Goal: Information Seeking & Learning: Learn about a topic

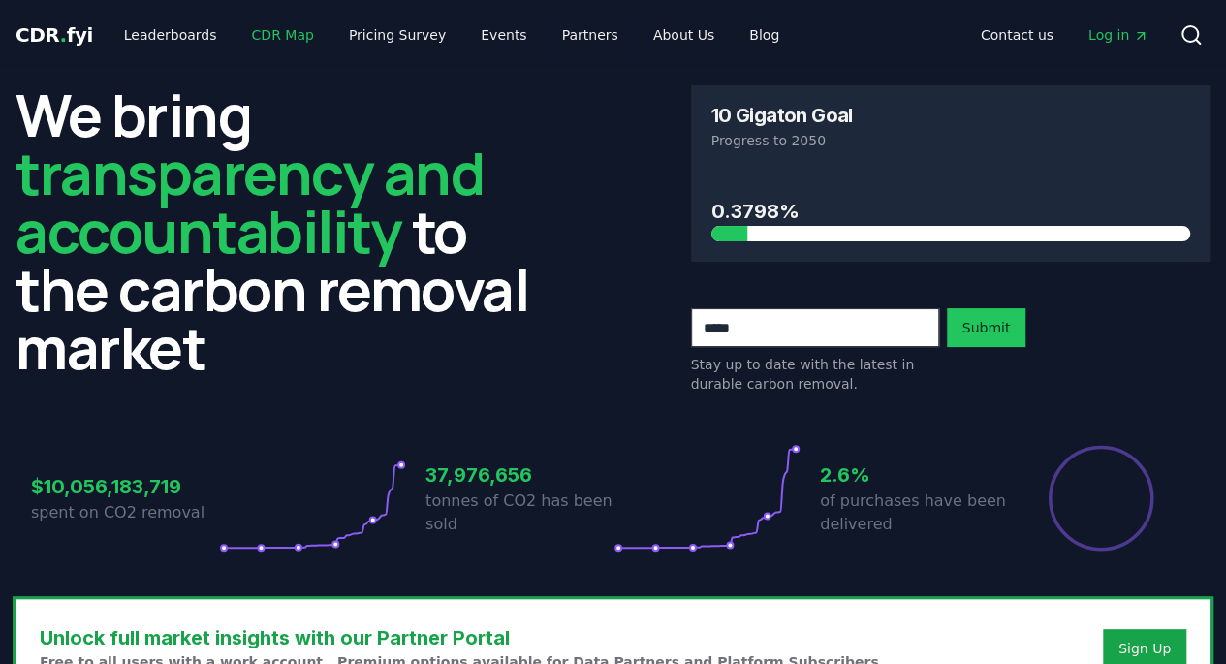
click at [273, 33] on link "CDR Map" at bounding box center [282, 34] width 93 height 35
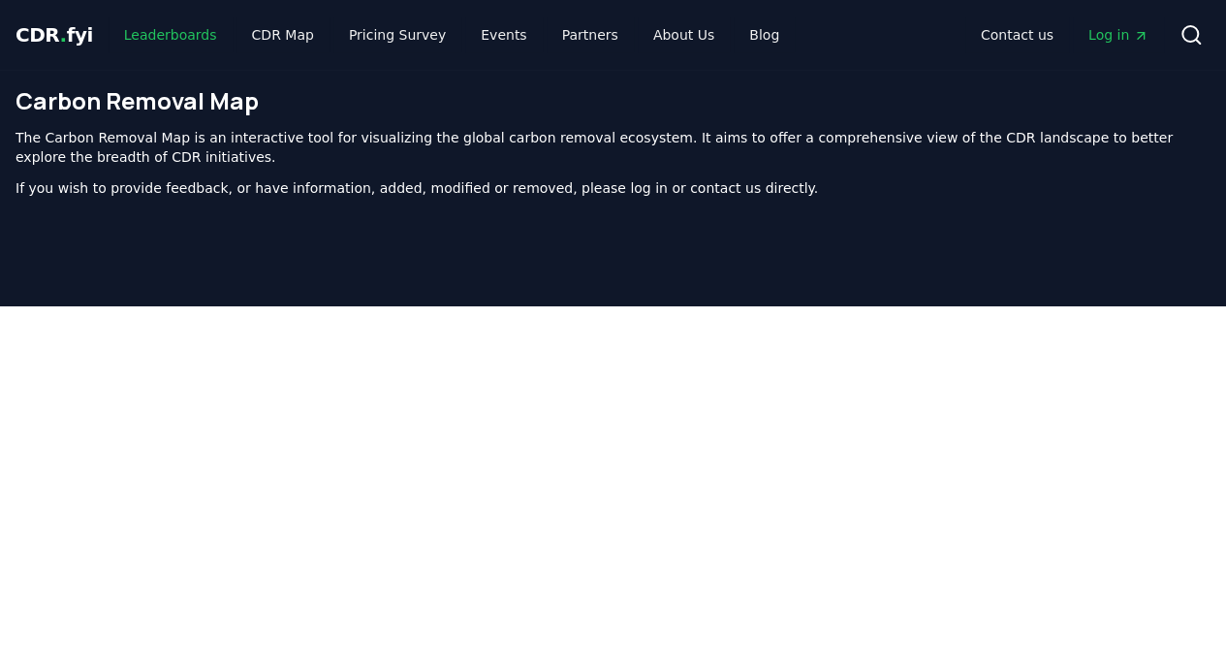
click at [187, 39] on link "Leaderboards" at bounding box center [171, 34] width 124 height 35
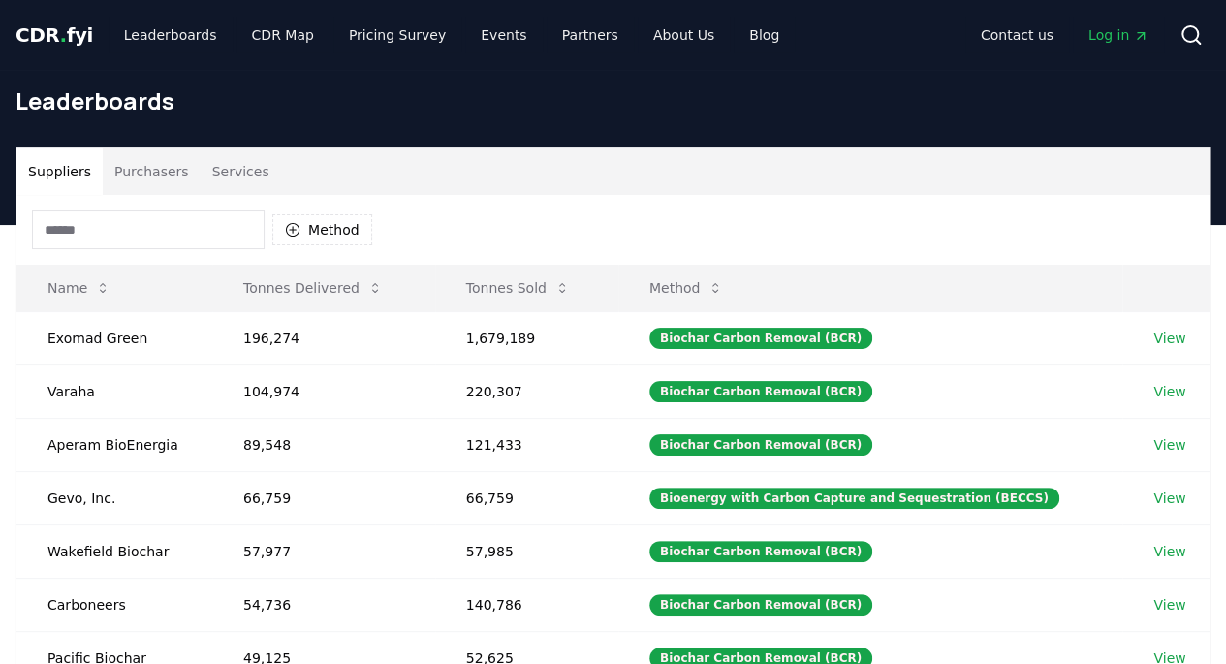
click at [291, 227] on icon "button" at bounding box center [293, 230] width 16 height 16
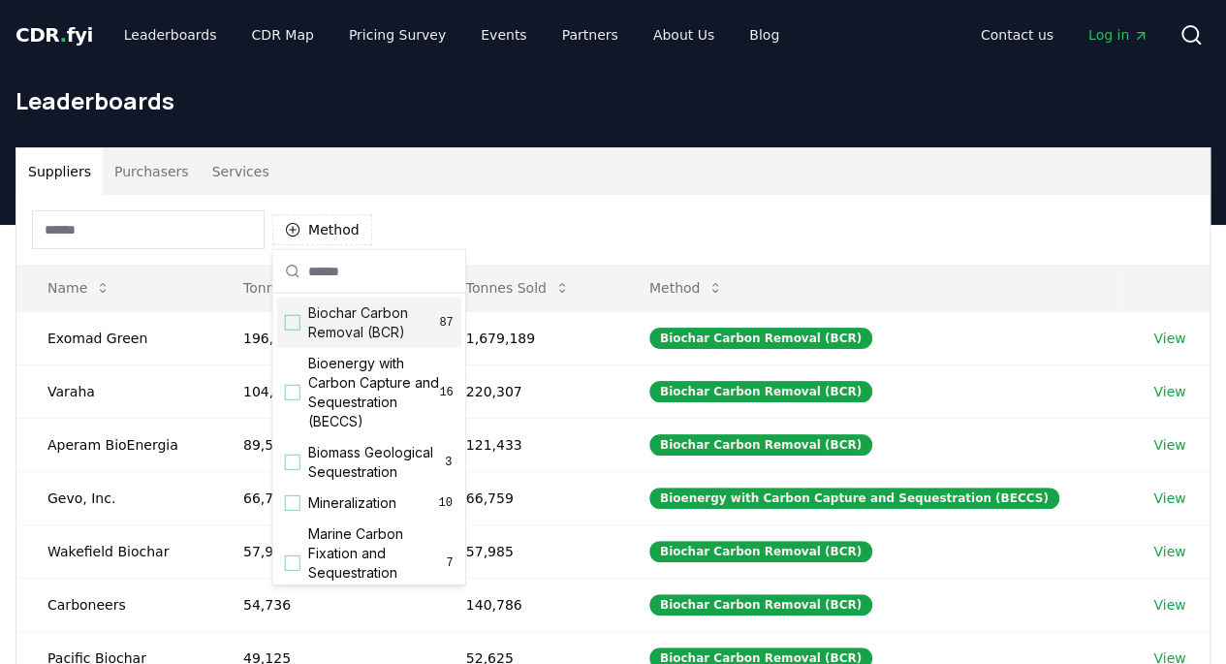
click at [293, 324] on div "Suggestions" at bounding box center [293, 323] width 16 height 16
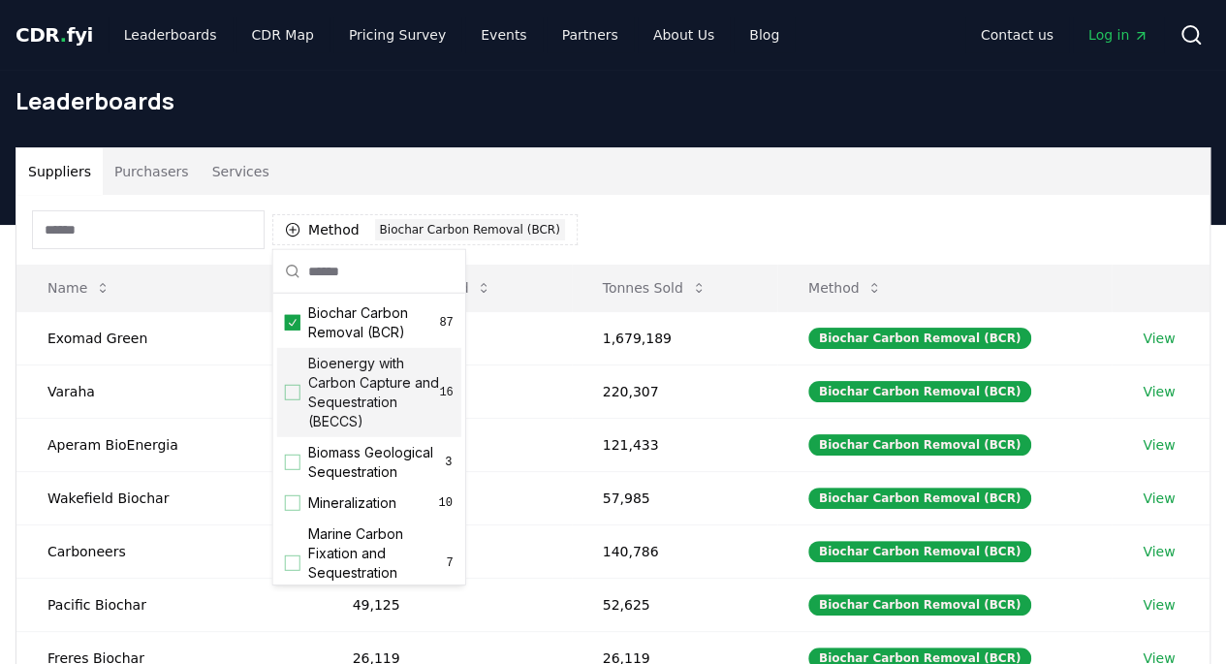
scroll to position [97, 0]
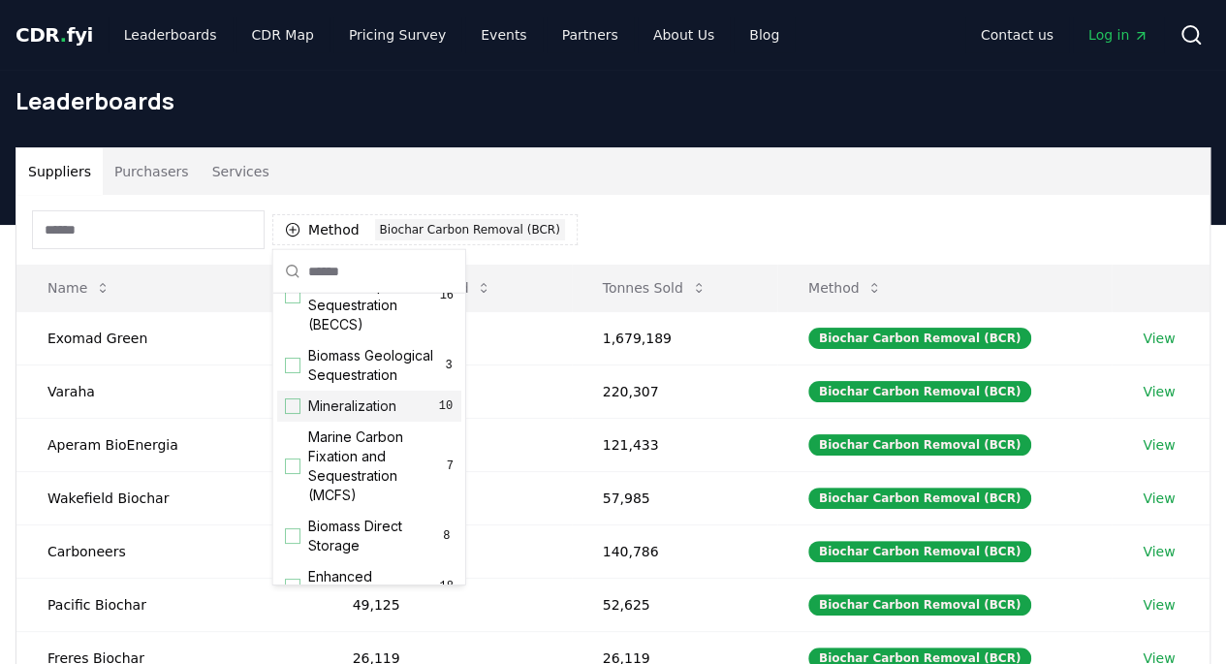
click at [286, 414] on div "Suggestions" at bounding box center [293, 406] width 16 height 16
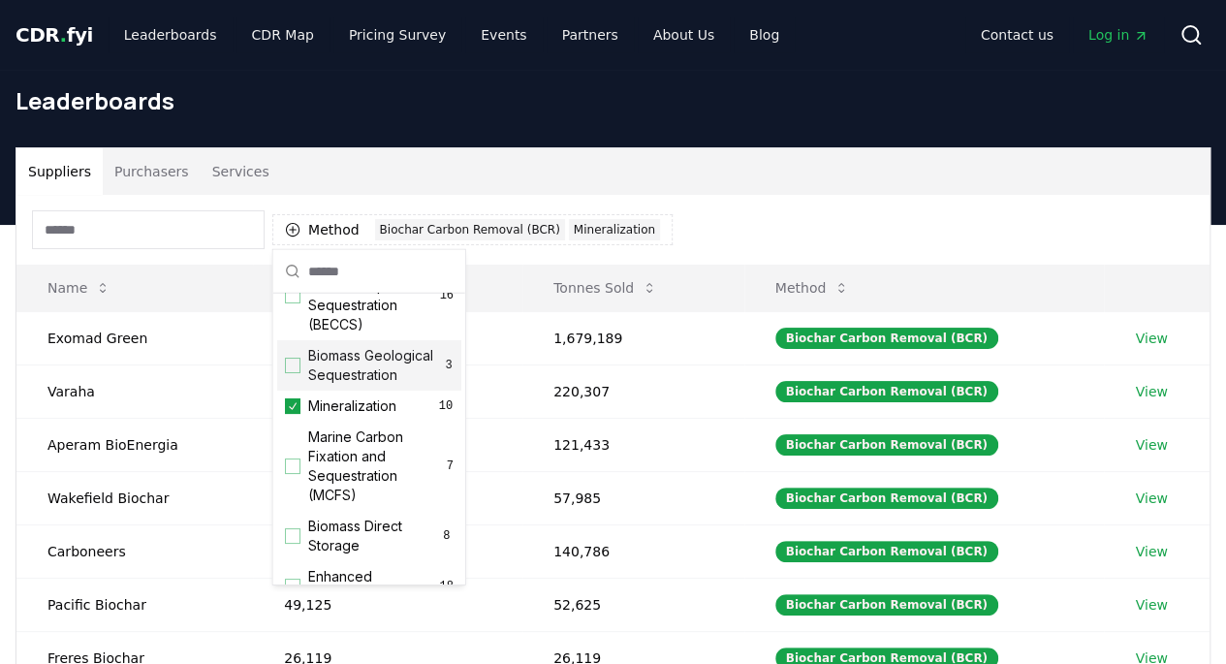
scroll to position [0, 0]
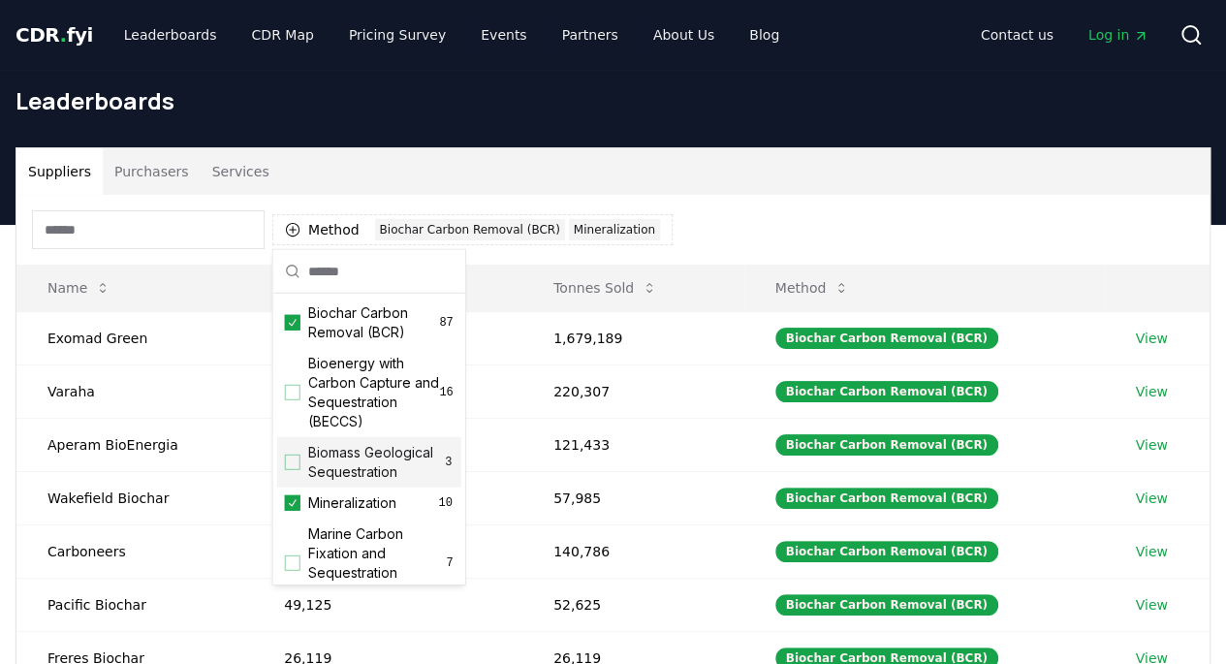
click at [835, 201] on div "Method 2 Biochar Carbon Removal (BCR) Mineralization" at bounding box center [612, 230] width 1193 height 70
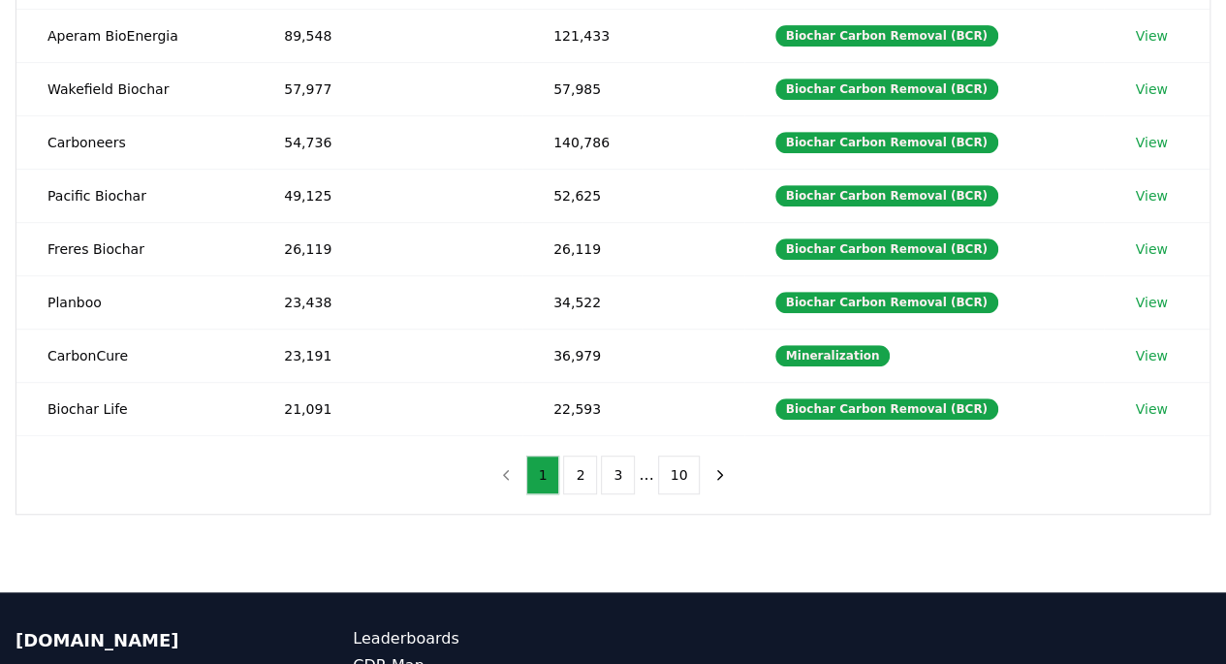
scroll to position [636, 0]
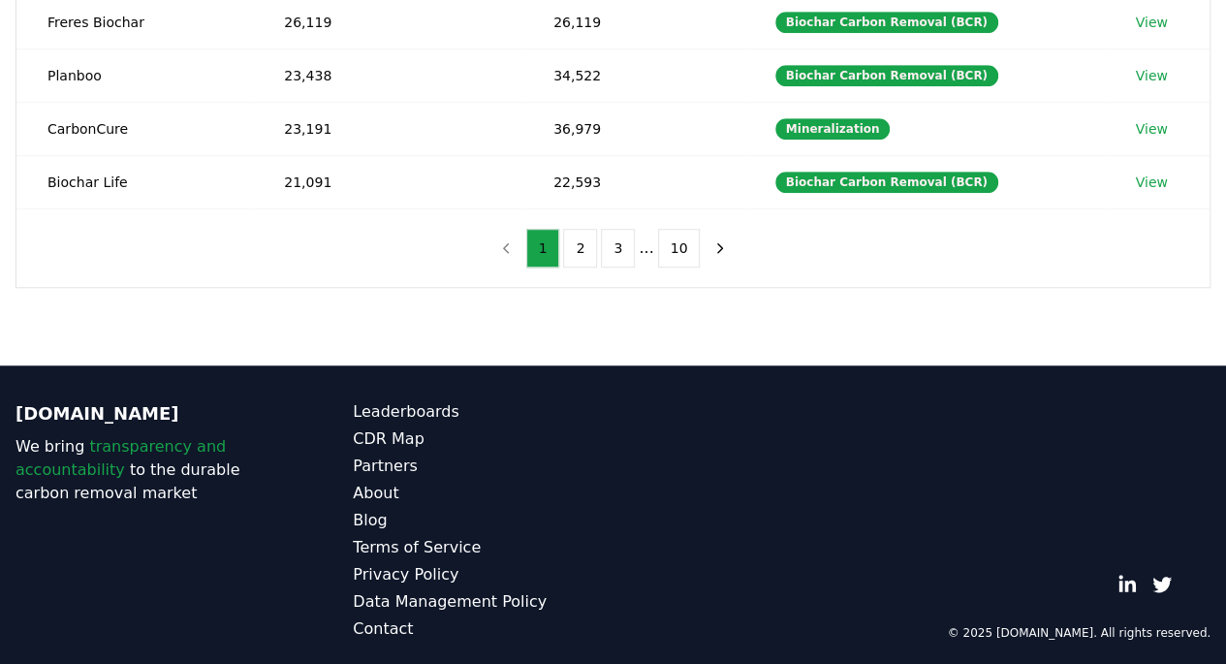
click at [673, 236] on button "10" at bounding box center [679, 248] width 43 height 39
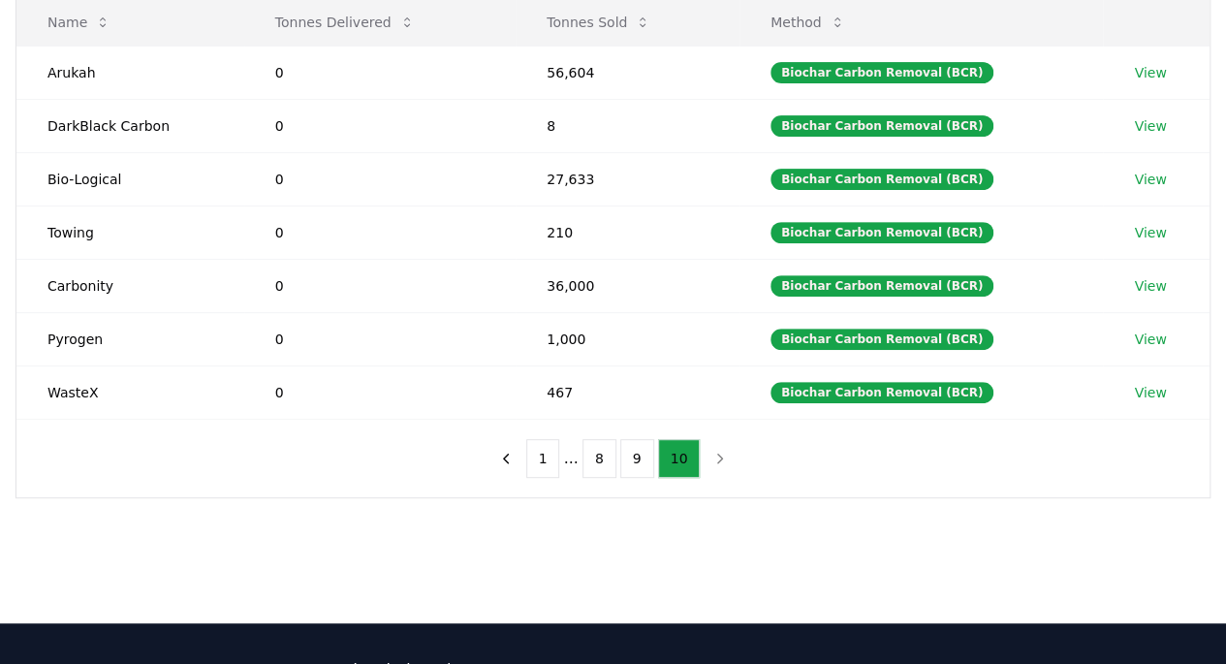
scroll to position [291, 0]
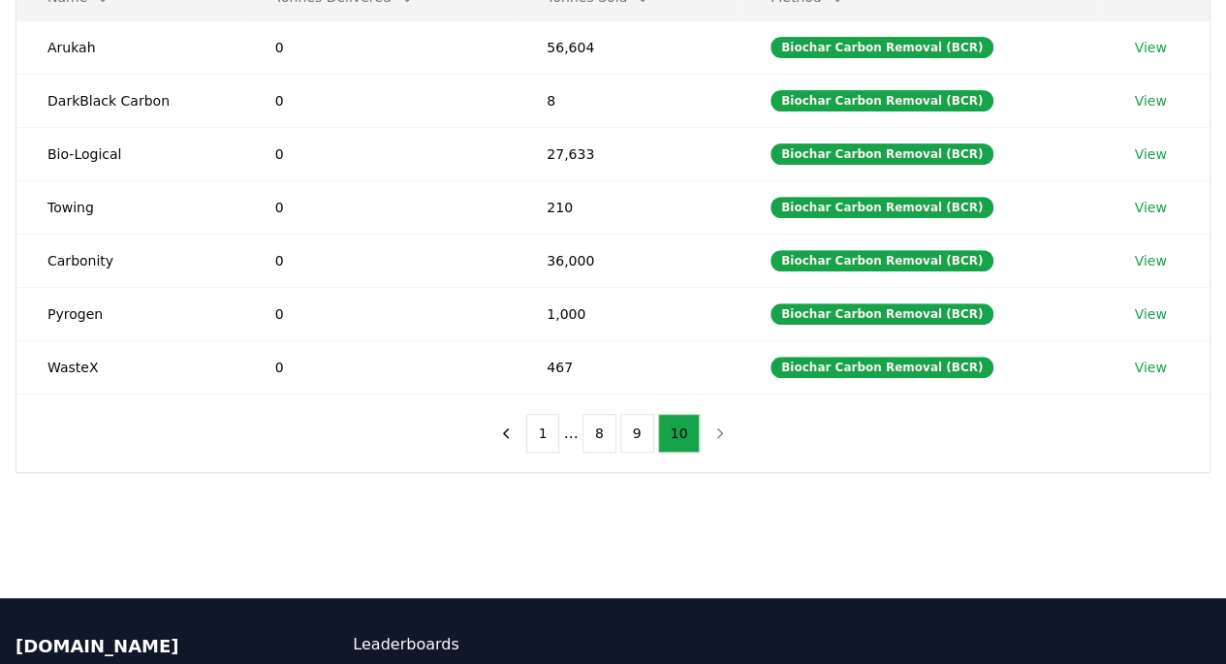
click at [636, 424] on button "9" at bounding box center [637, 433] width 34 height 39
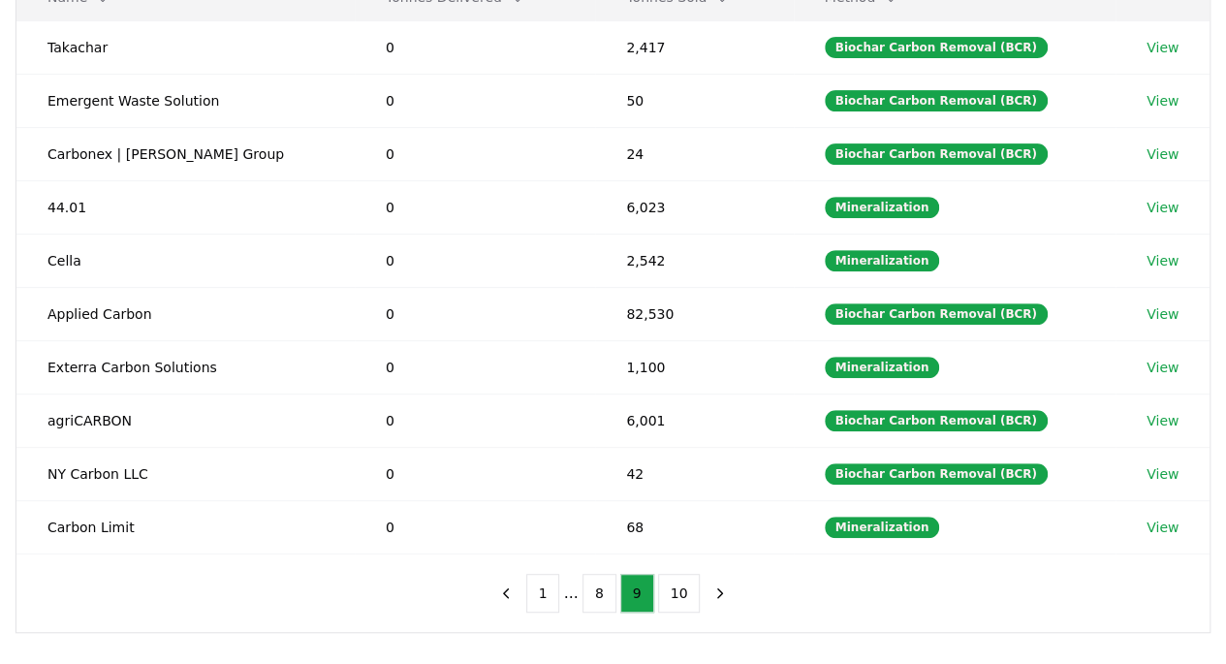
click at [607, 582] on button "8" at bounding box center [600, 593] width 34 height 39
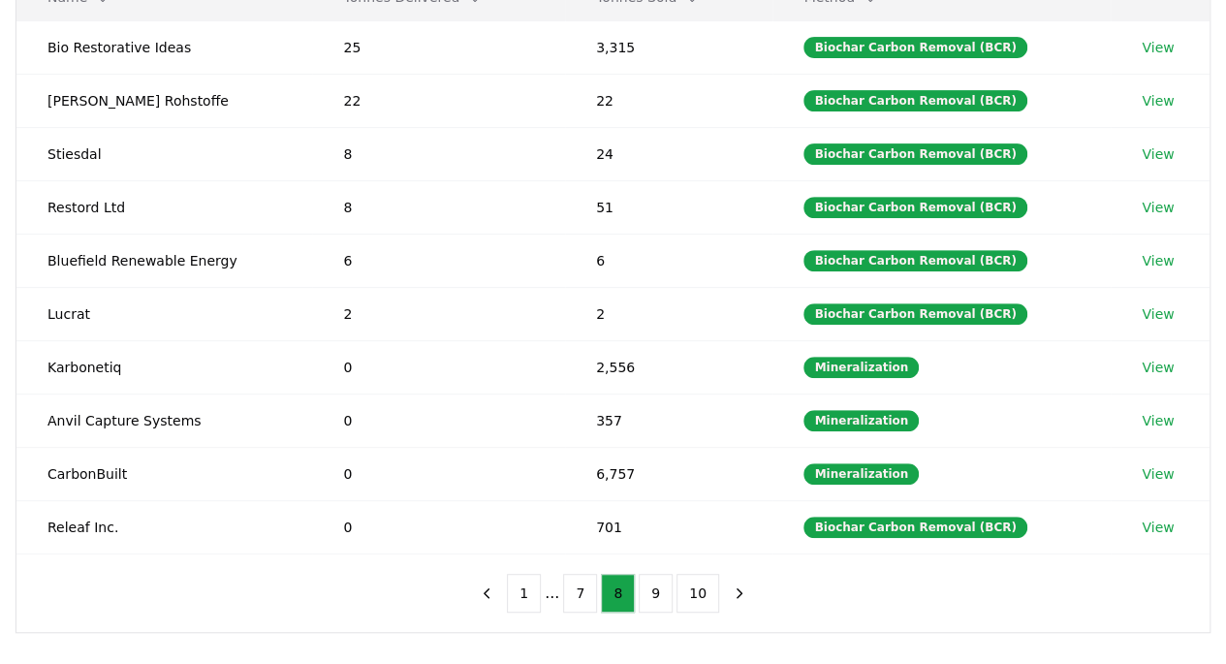
click at [577, 583] on button "7" at bounding box center [580, 593] width 34 height 39
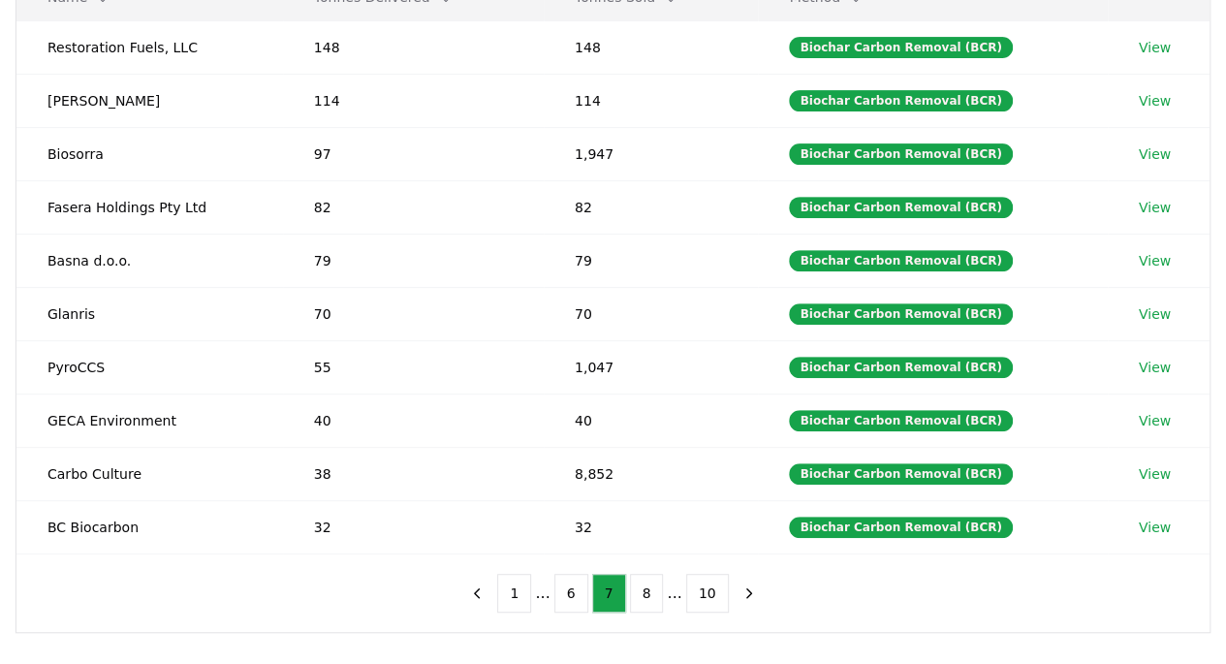
click at [572, 586] on button "6" at bounding box center [571, 593] width 34 height 39
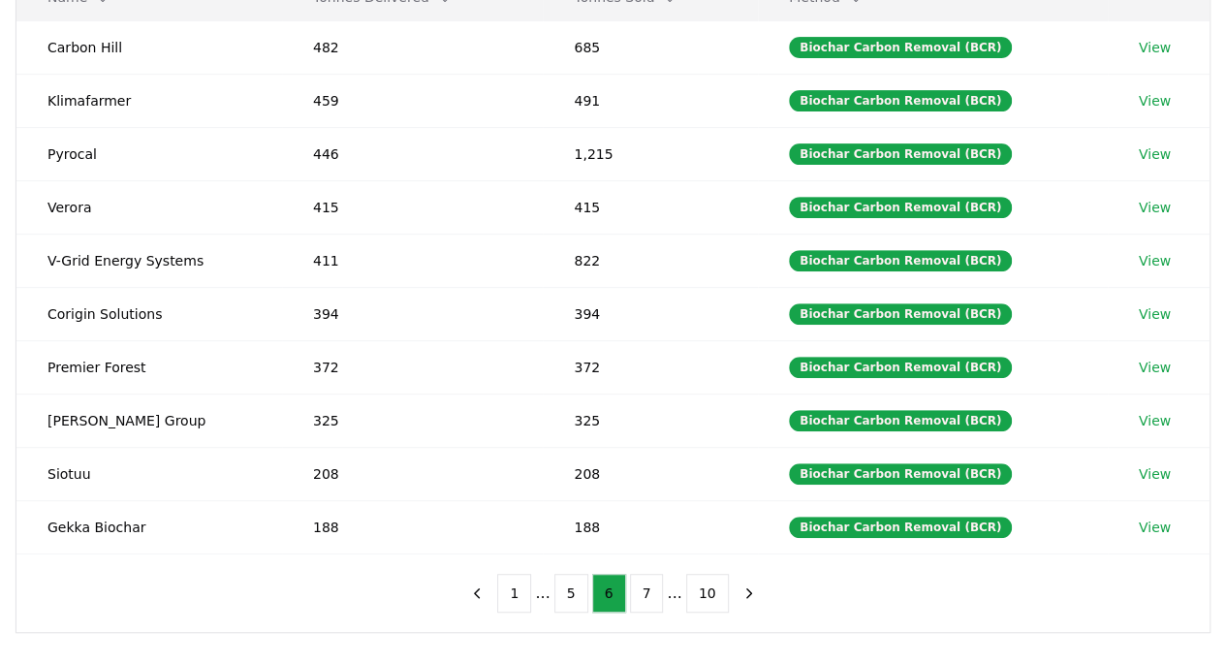
click at [571, 582] on button "5" at bounding box center [571, 593] width 34 height 39
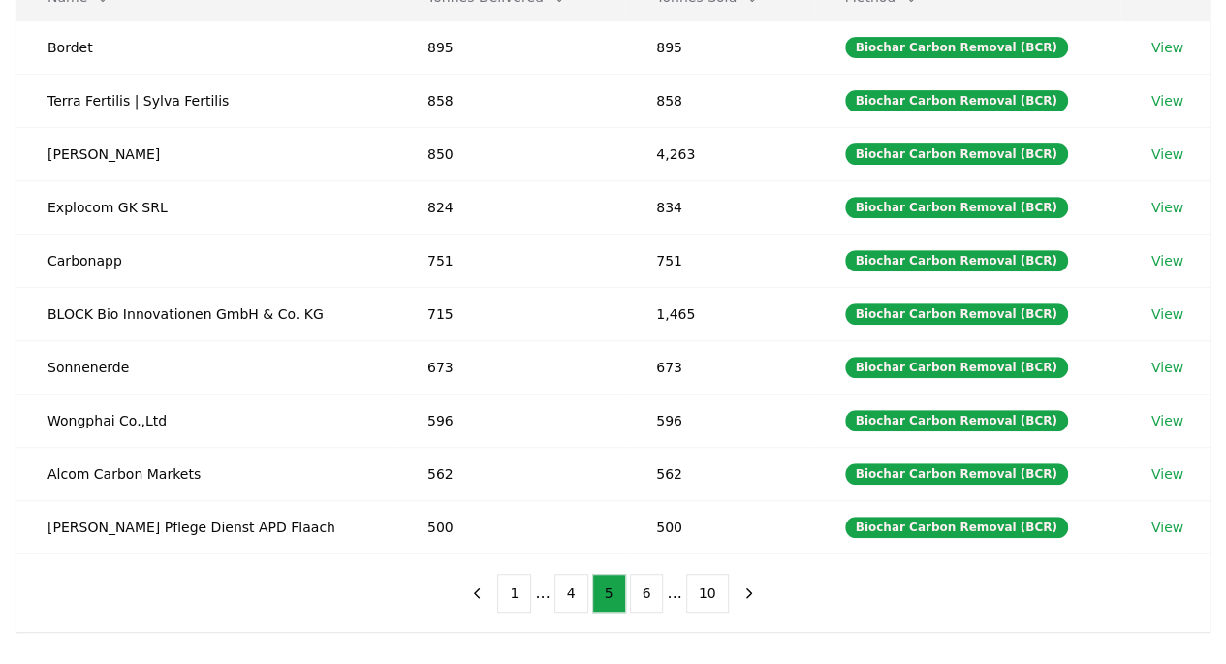
click at [524, 592] on button "1" at bounding box center [514, 593] width 34 height 39
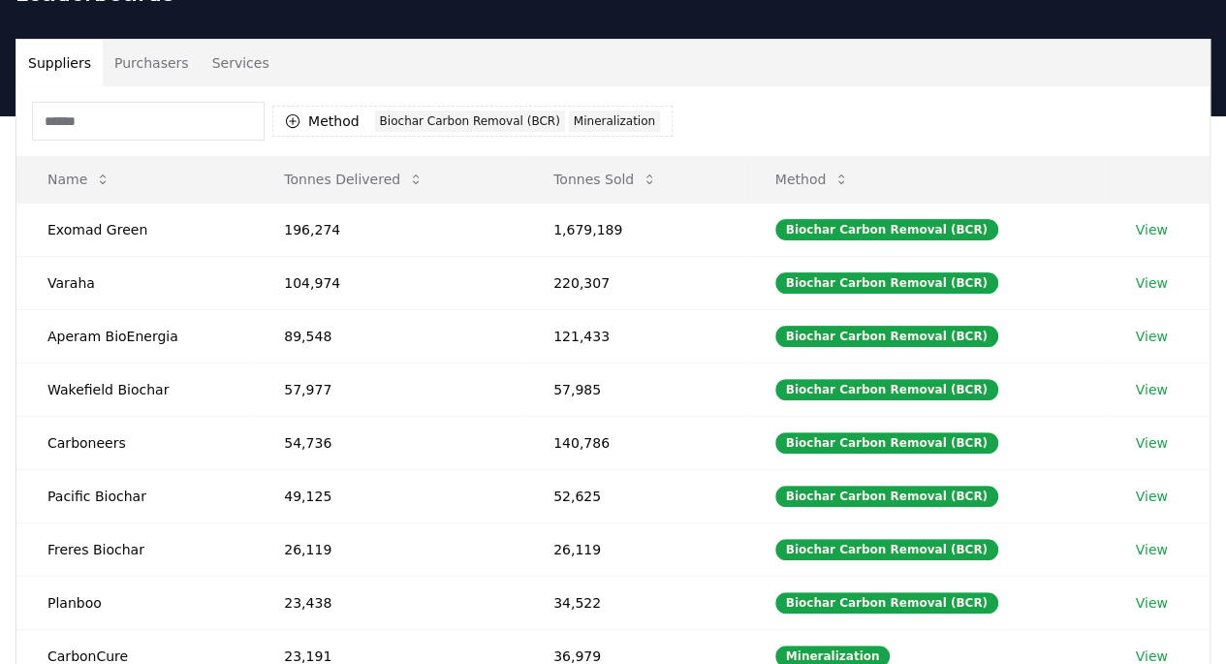
scroll to position [0, 0]
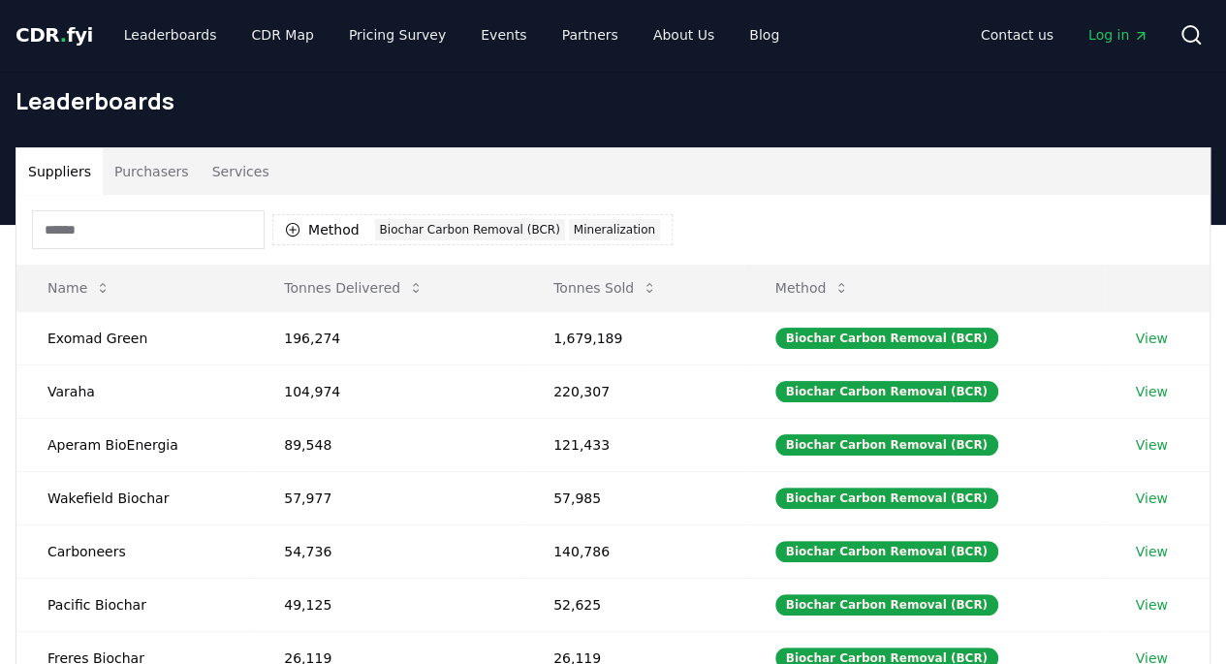
click at [528, 231] on div "Biochar Carbon Removal (BCR)" at bounding box center [470, 229] width 190 height 21
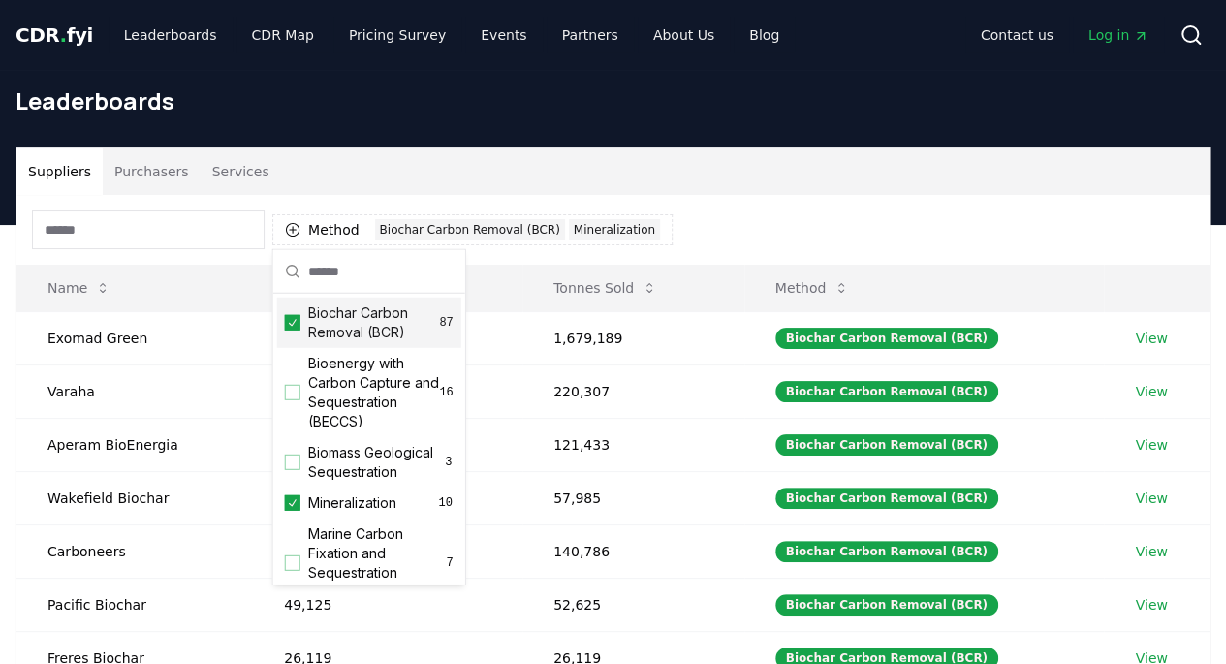
click at [281, 319] on div "Biochar Carbon Removal (BCR) 87" at bounding box center [369, 323] width 184 height 50
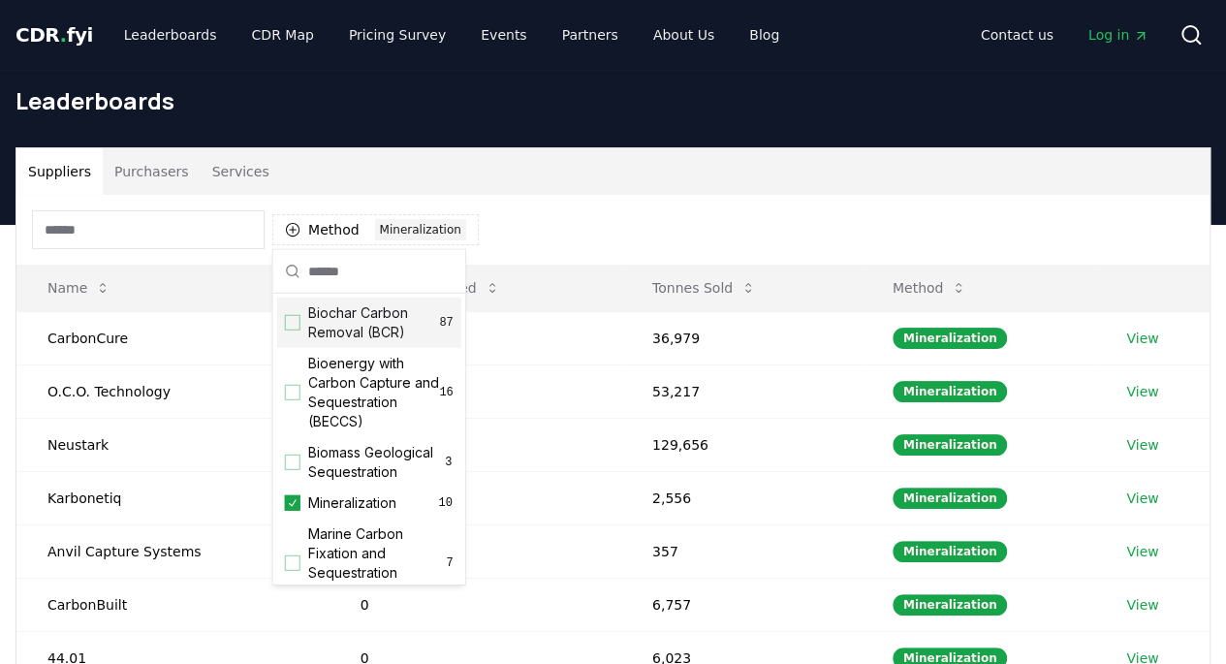
click at [562, 213] on div "Method 1 Mineralization" at bounding box center [612, 230] width 1193 height 70
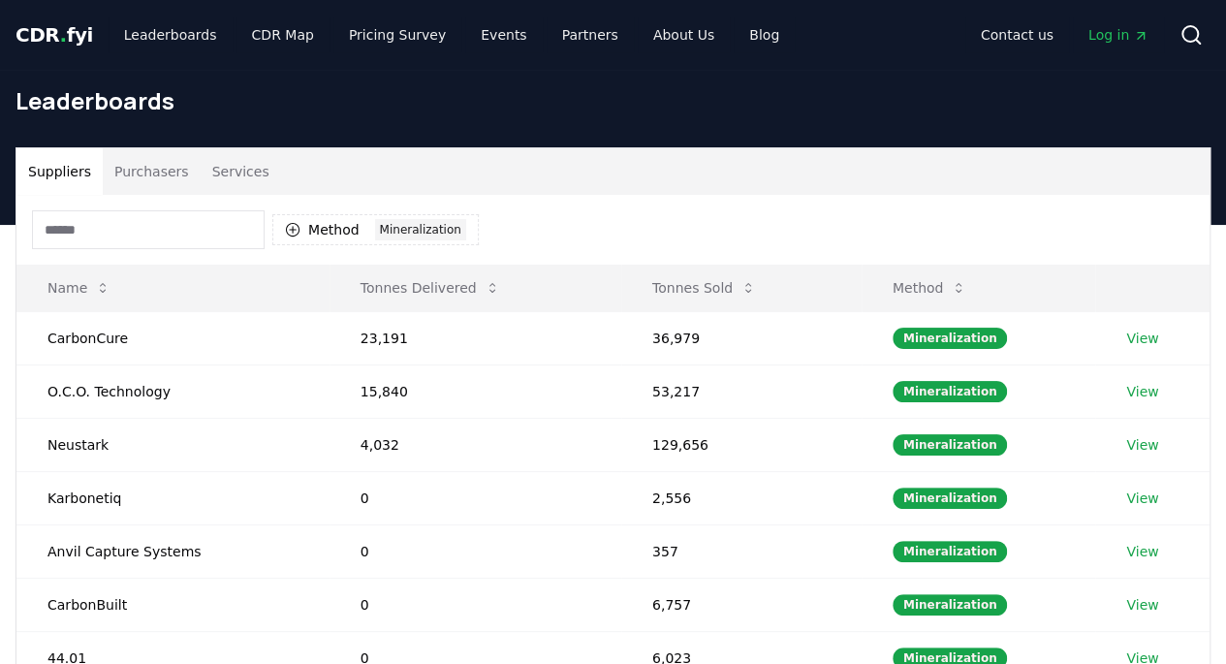
click at [293, 232] on icon "button" at bounding box center [293, 230] width 16 height 16
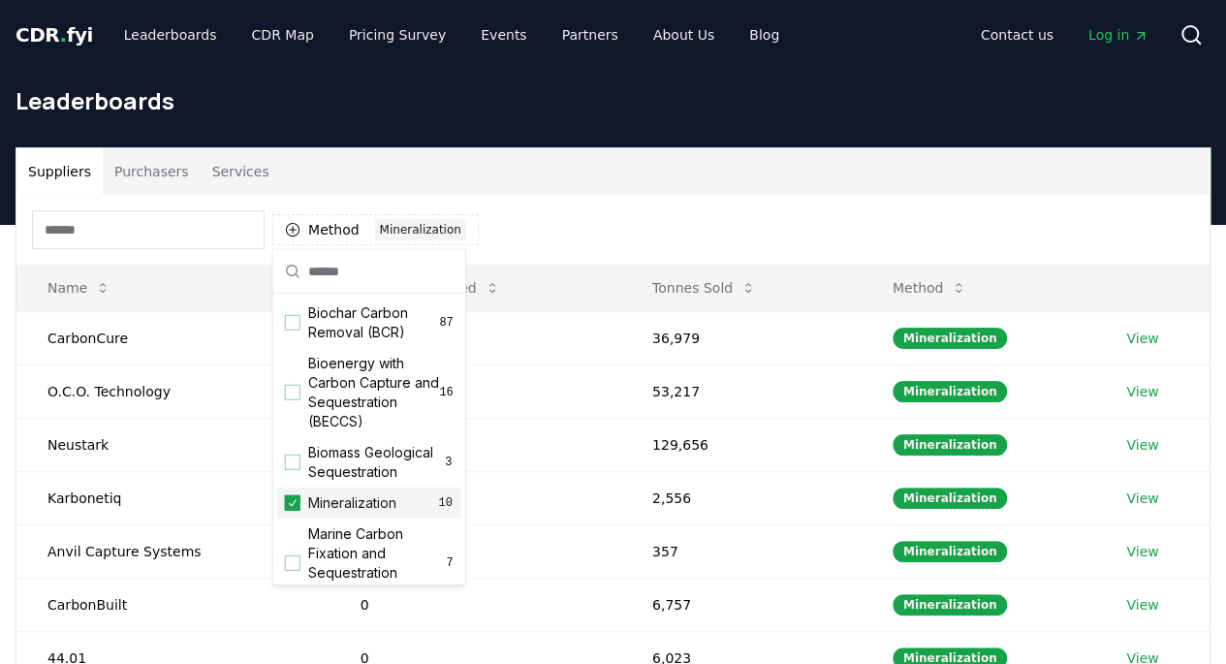
click at [289, 511] on icon "Suggestions" at bounding box center [293, 503] width 14 height 16
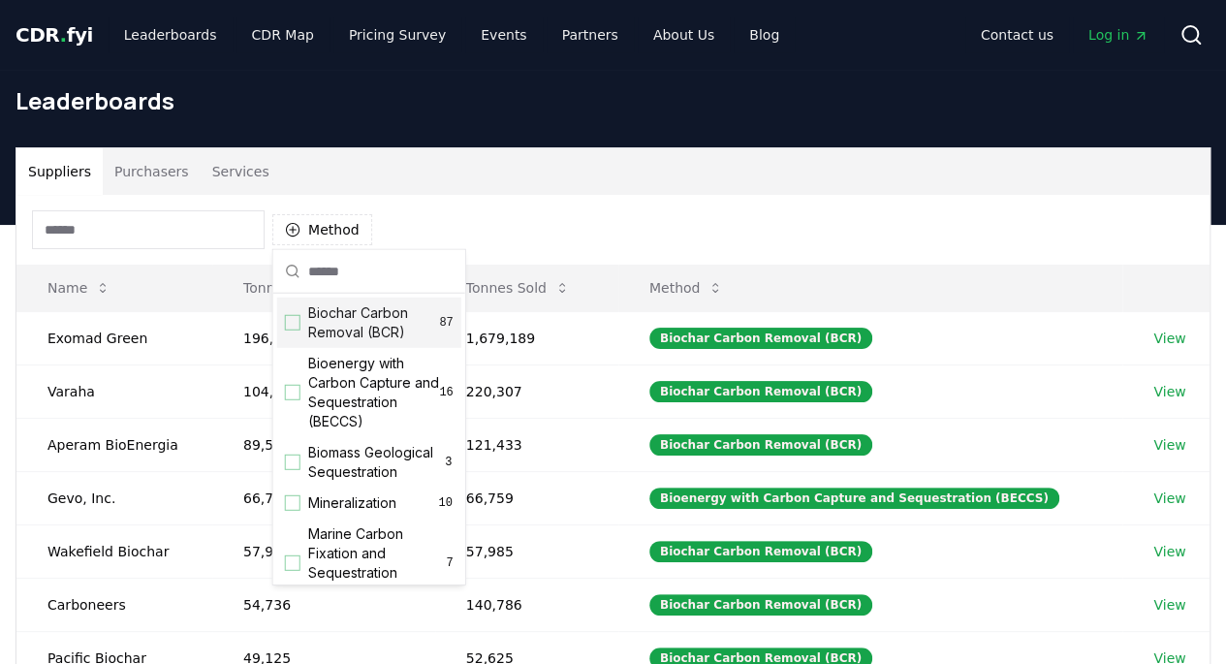
click at [292, 331] on div "Biochar Carbon Removal (BCR) 87" at bounding box center [369, 323] width 184 height 50
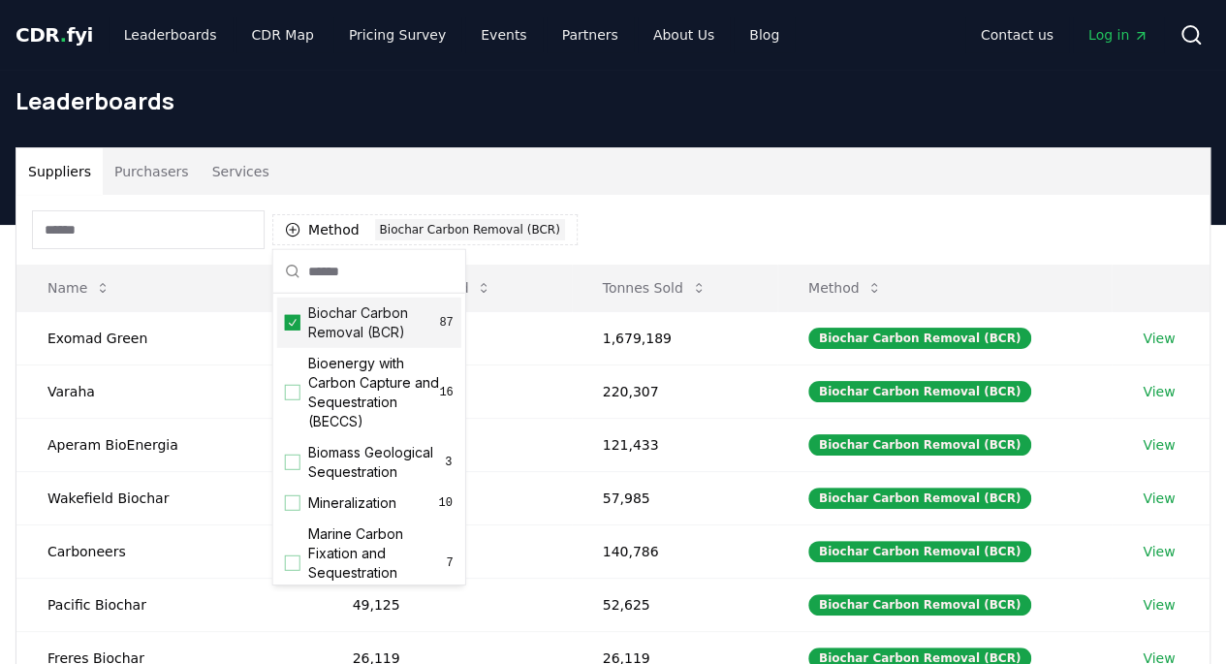
click at [597, 212] on div "Method 1 Biochar Carbon Removal (BCR)" at bounding box center [612, 230] width 1193 height 70
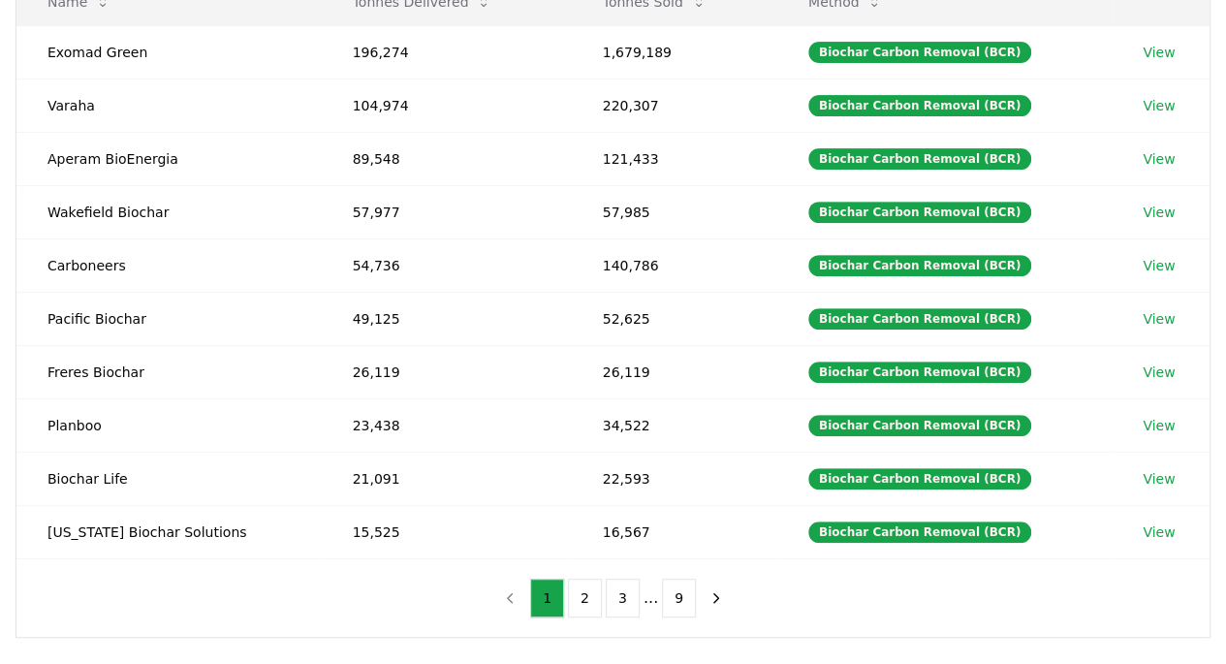
scroll to position [291, 0]
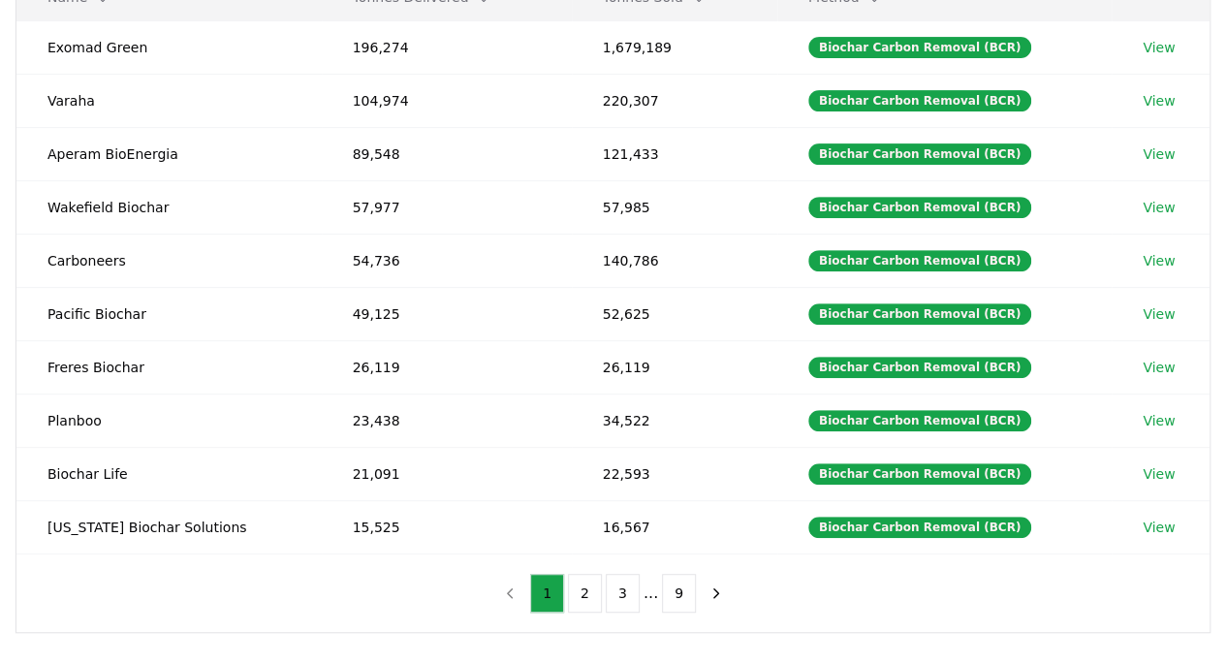
click at [593, 583] on button "2" at bounding box center [585, 593] width 34 height 39
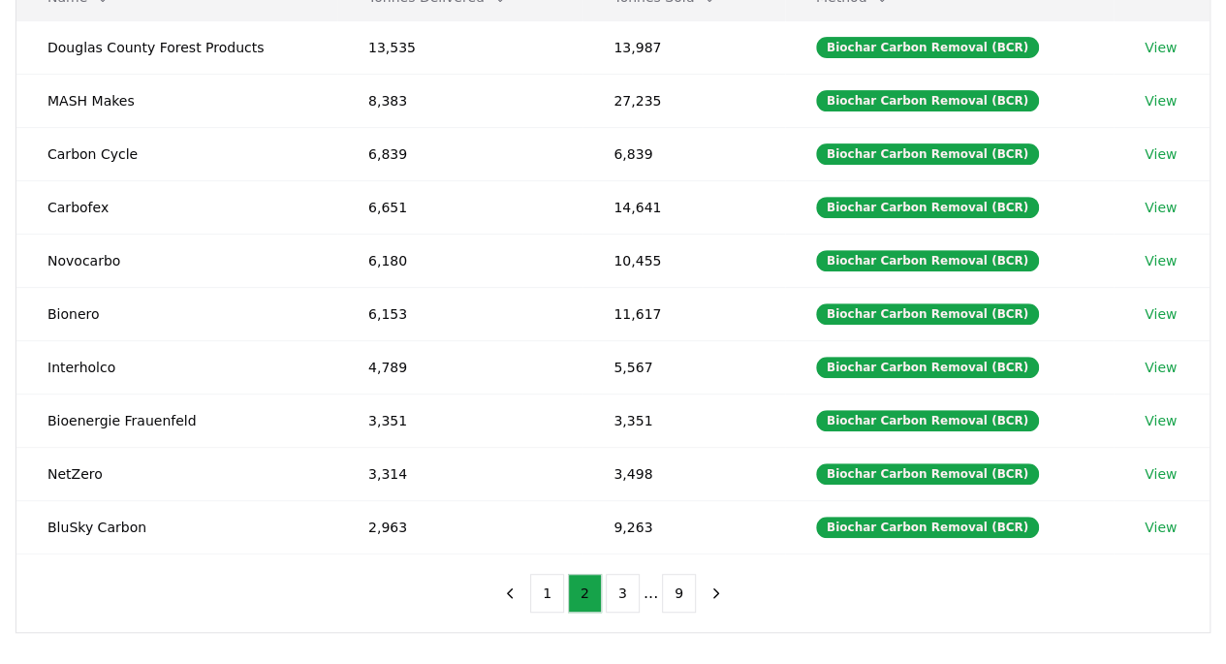
scroll to position [97, 0]
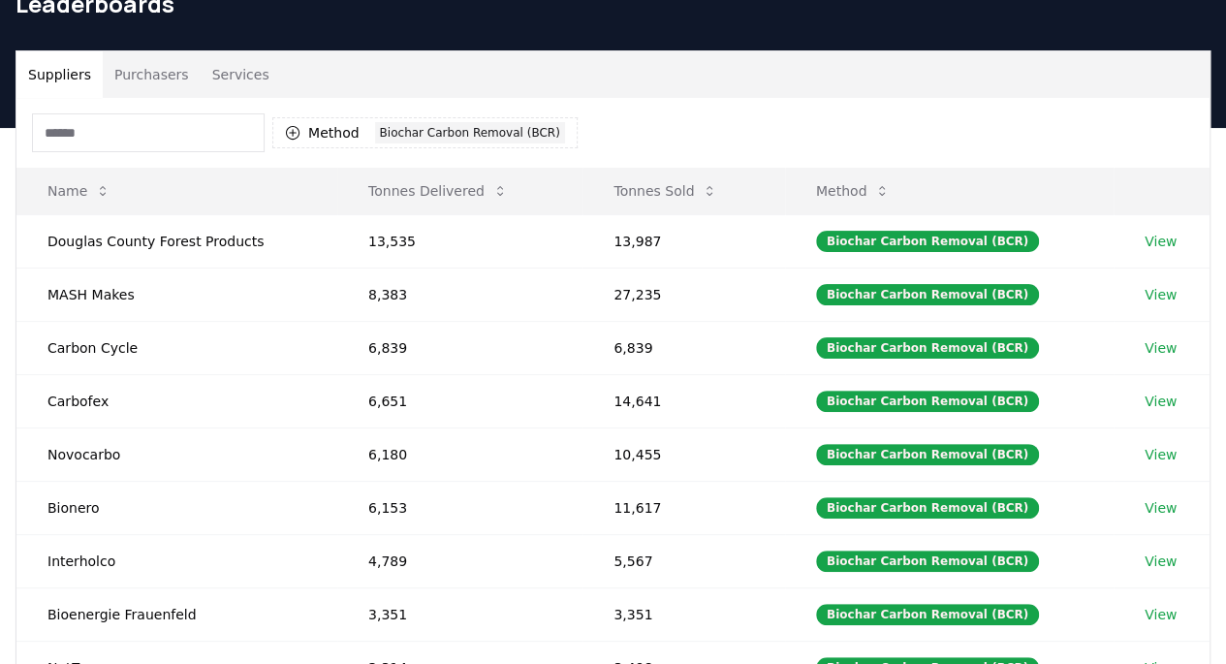
click at [1166, 237] on link "View" at bounding box center [1161, 241] width 32 height 19
